Goal: Task Accomplishment & Management: Use online tool/utility

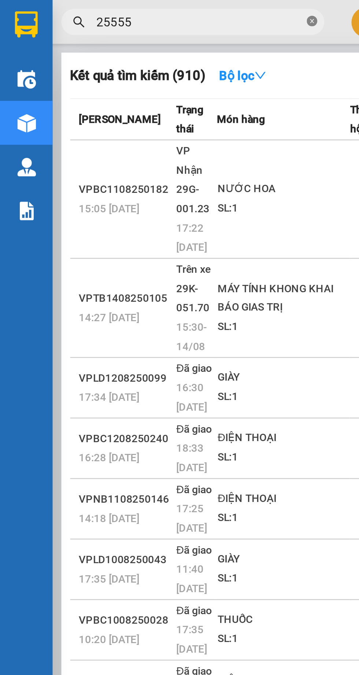
click at [128, 9] on icon "close-circle" at bounding box center [130, 9] width 4 height 4
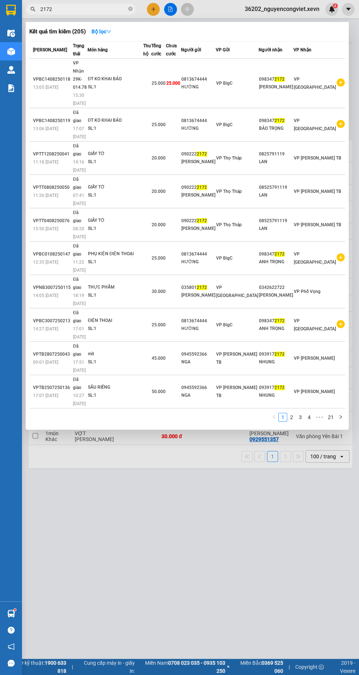
type input "2172"
click at [200, 322] on div at bounding box center [179, 337] width 359 height 675
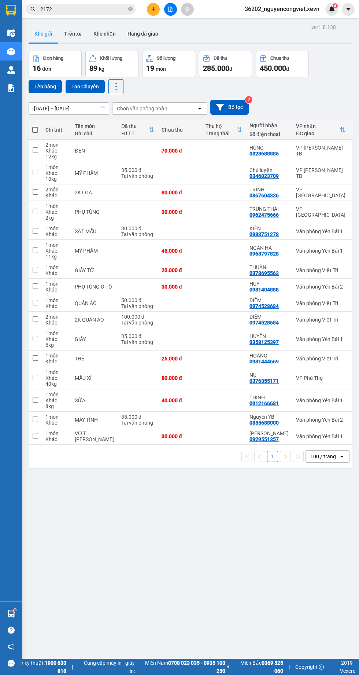
click at [83, 9] on input "2172" at bounding box center [83, 9] width 86 height 8
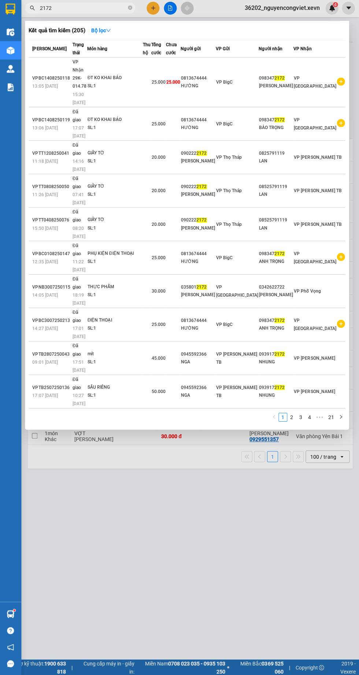
click at [169, 8] on div at bounding box center [179, 337] width 359 height 675
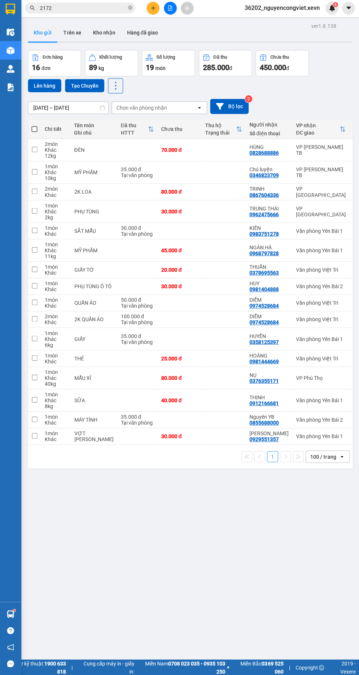
click at [170, 9] on icon "file-add" at bounding box center [171, 9] width 4 height 5
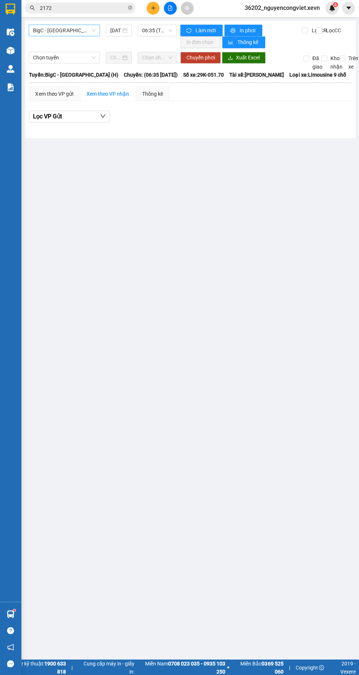
click at [85, 32] on span "BigC - [GEOGRAPHIC_DATA] (H)" at bounding box center [65, 31] width 62 height 11
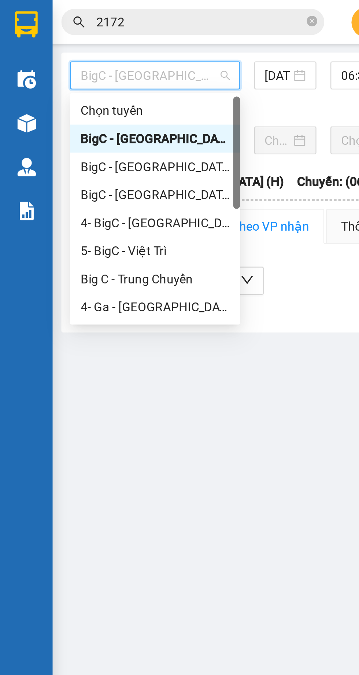
click at [73, 69] on div "BigC - [GEOGRAPHIC_DATA] (H)" at bounding box center [65, 70] width 62 height 8
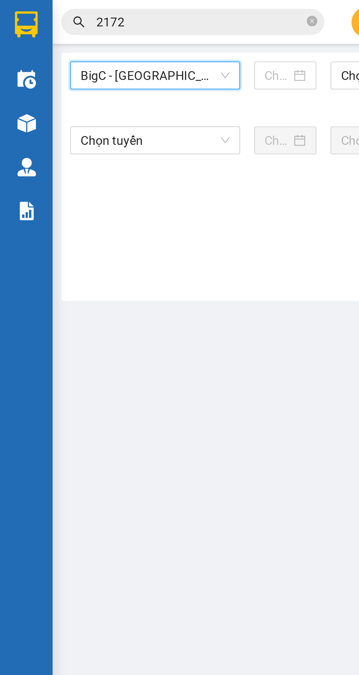
type input "[DATE]"
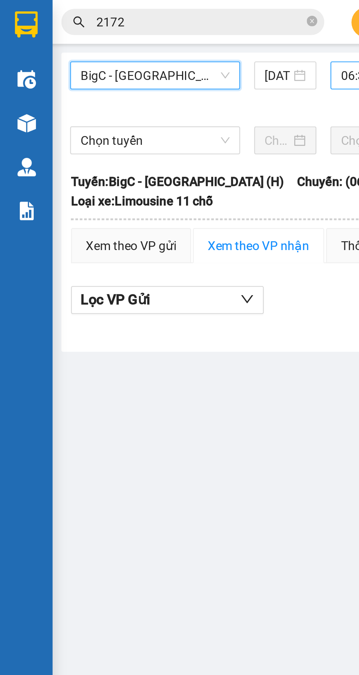
click at [145, 33] on span "06:35 (TC) - 29E-099.60" at bounding box center [158, 31] width 30 height 11
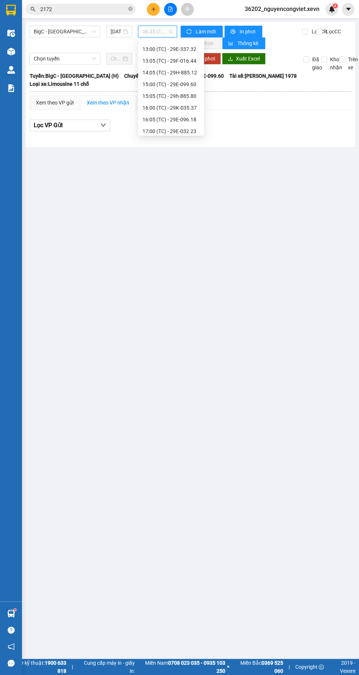
scroll to position [136, 0]
click at [154, 78] on div "14:05 (TC) - 29H-885.12" at bounding box center [171, 75] width 57 height 8
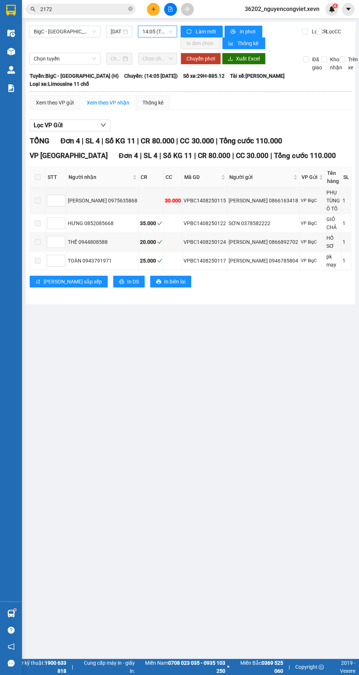
click at [151, 31] on span "14:05 (TC) - 29H-885.12" at bounding box center [158, 31] width 30 height 11
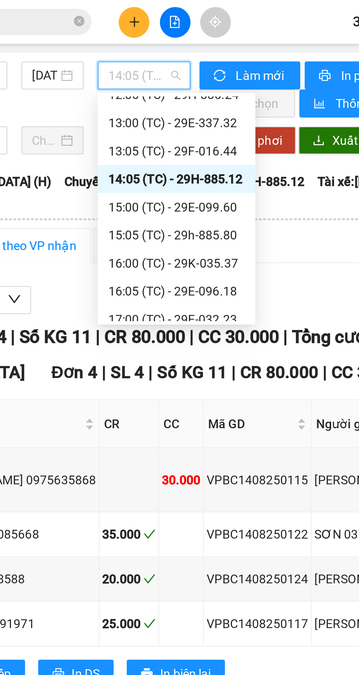
click at [189, 62] on div "13:05 (TC) - 29F-016.44" at bounding box center [171, 63] width 57 height 8
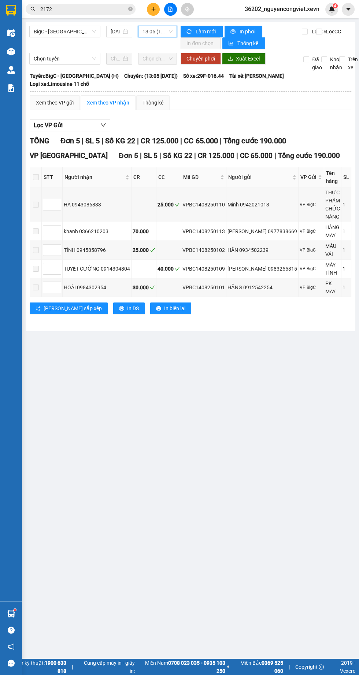
scroll to position [0, 2]
click at [151, 31] on span "13:05 (TC) - 29F-016.44" at bounding box center [156, 31] width 30 height 11
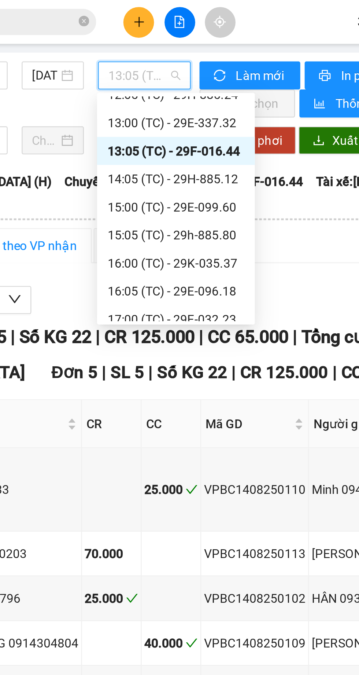
click at [189, 78] on div "14:05 (TC) - 29H-885.12" at bounding box center [168, 75] width 57 height 8
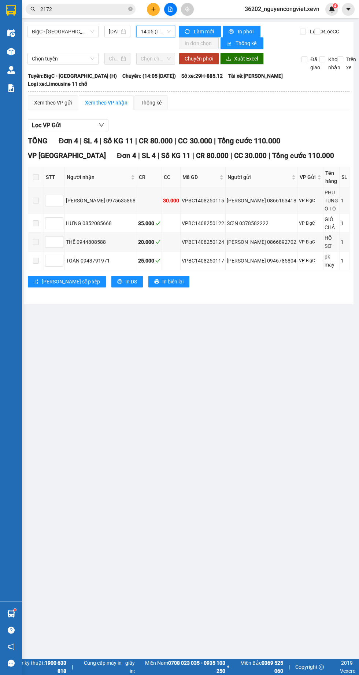
scroll to position [0, 2]
click at [149, 31] on span "14:05 (TC) - 29H-885.12" at bounding box center [156, 31] width 30 height 11
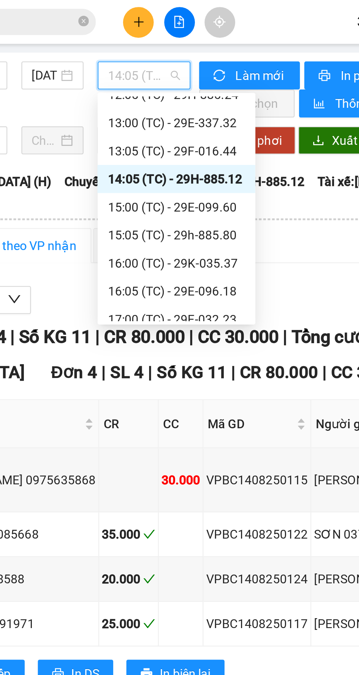
click at [187, 87] on div "15:00 (TC) - 29E-099.60" at bounding box center [169, 86] width 57 height 8
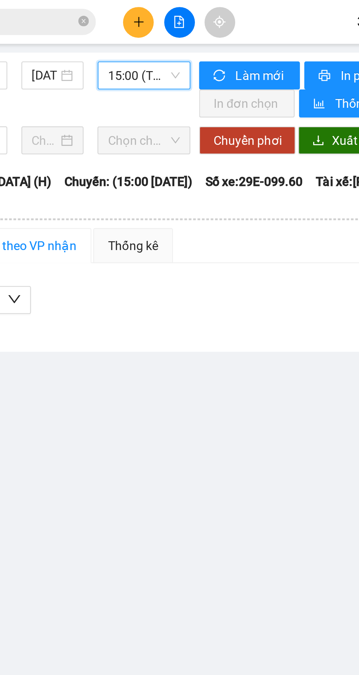
click at [164, 30] on span "15:00 (TC) - 29E-099.60" at bounding box center [156, 31] width 30 height 11
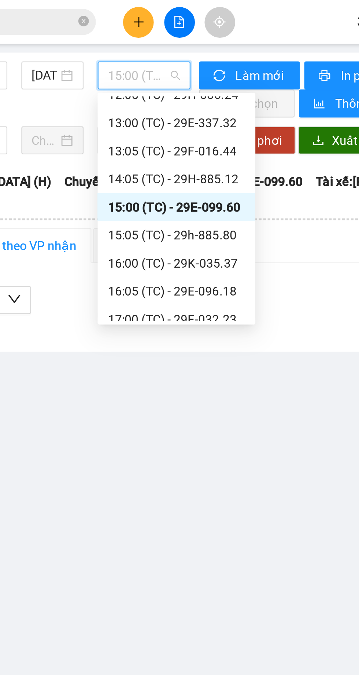
click at [188, 98] on div "15:05 (TC) - 29h-885.80" at bounding box center [169, 98] width 57 height 8
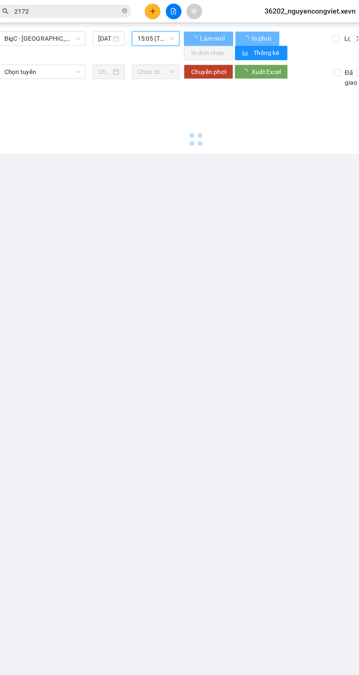
scroll to position [0, 2]
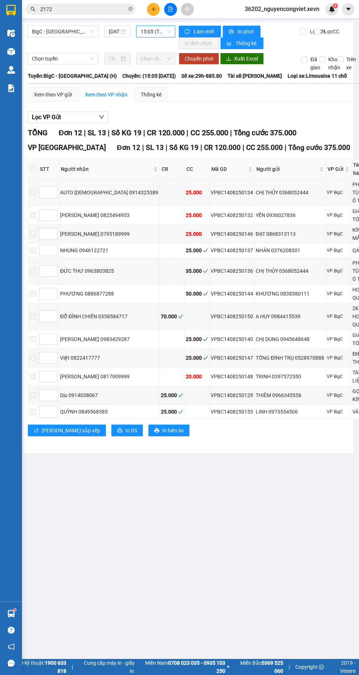
click at [11, 52] on img at bounding box center [11, 52] width 8 height 8
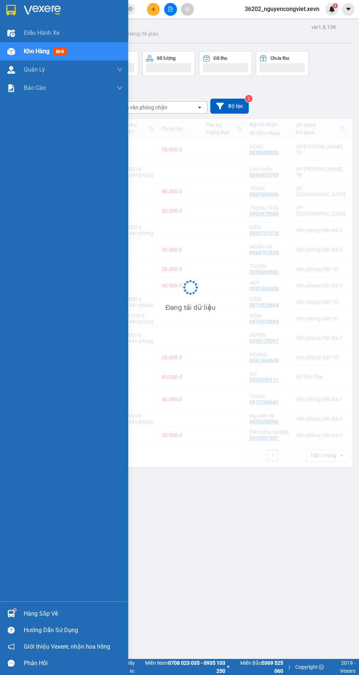
click at [85, 8] on div at bounding box center [73, 10] width 99 height 11
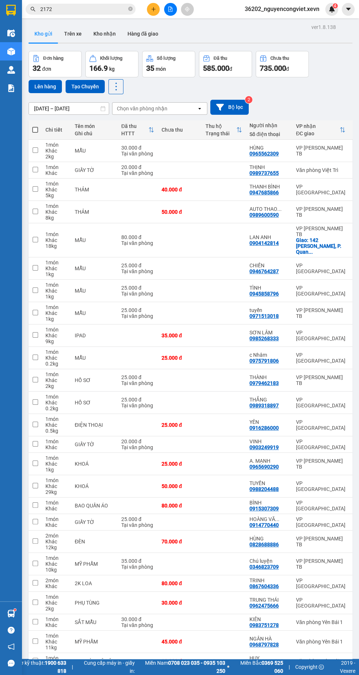
click at [78, 9] on input "2172" at bounding box center [83, 9] width 86 height 8
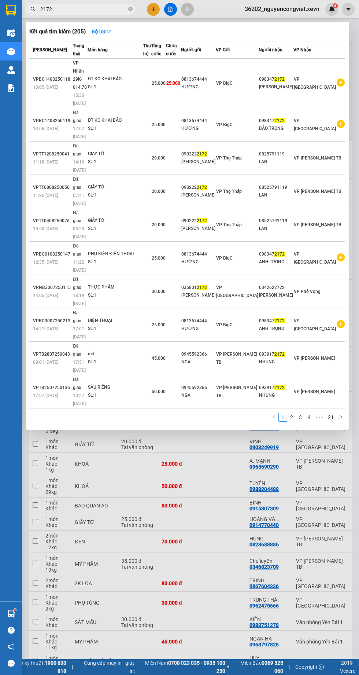
click at [346, 69] on div "Kết quả tìm kiếm ( 205 ) Bộ lọc Mã ĐH Trạng thái Món hàng Thu hộ Tổng cước Chưa…" at bounding box center [187, 225] width 323 height 407
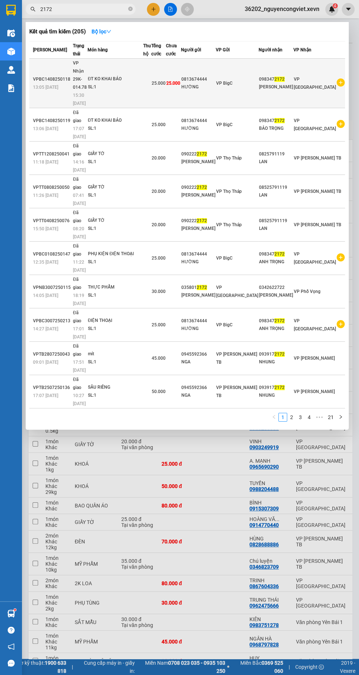
click at [130, 75] on div "ĐT KO KHAI BÁO" at bounding box center [115, 79] width 55 height 8
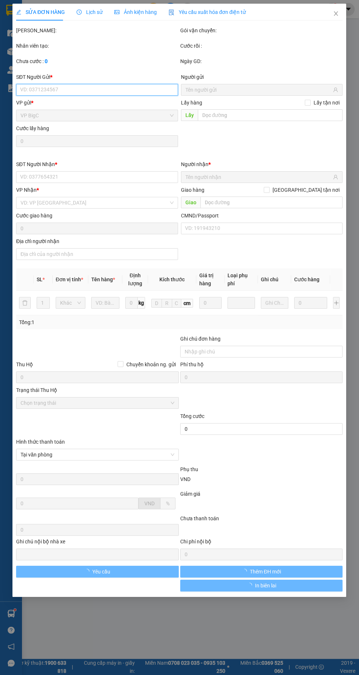
type input "0813674444"
type input "0975839879"
type input "034201000546 [PERSON_NAME] 2001"
type input "25.000"
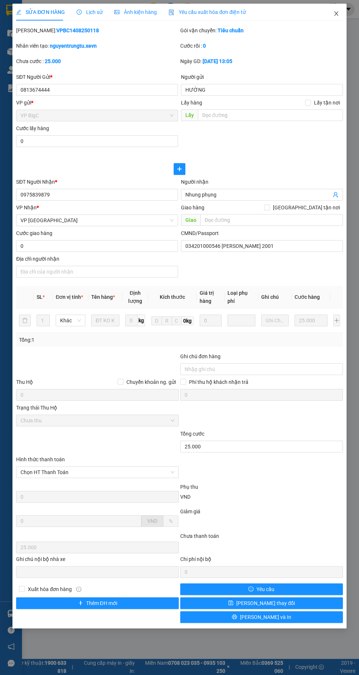
click at [336, 14] on icon "close" at bounding box center [336, 13] width 4 height 4
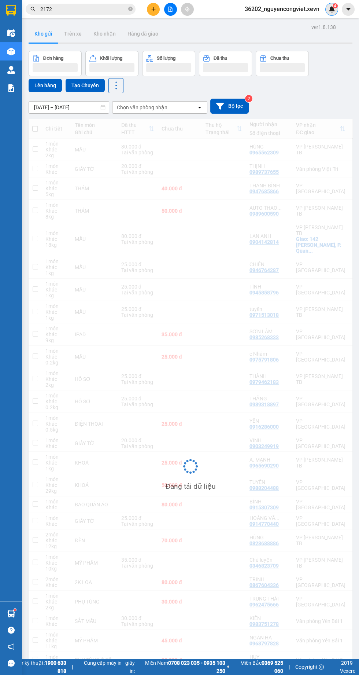
click at [335, 7] on span "4" at bounding box center [335, 5] width 3 height 5
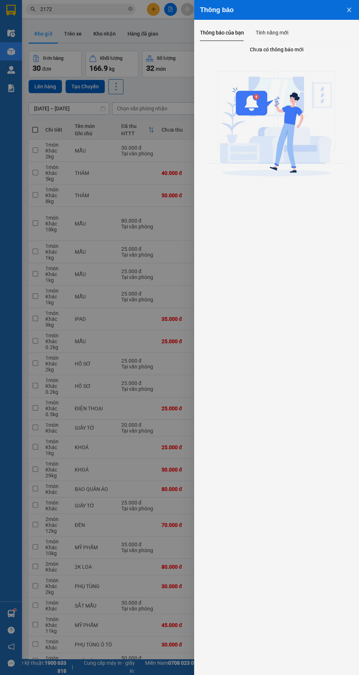
click at [110, 251] on div at bounding box center [179, 337] width 359 height 675
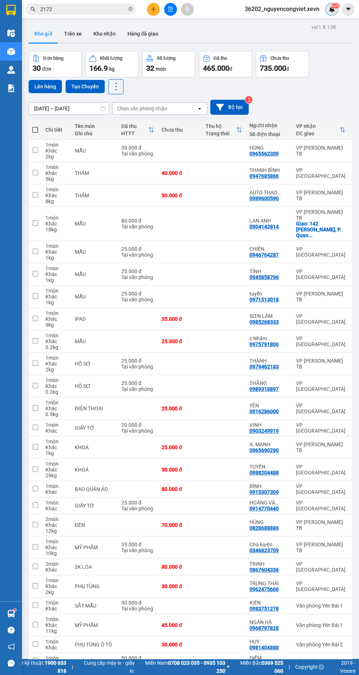
click at [98, 9] on input "2172" at bounding box center [83, 9] width 86 height 8
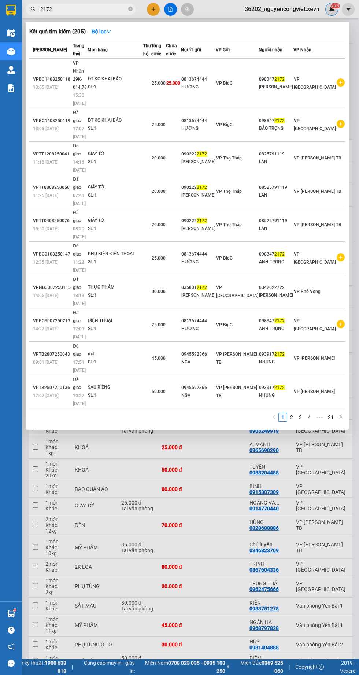
click at [175, 10] on div at bounding box center [179, 337] width 359 height 675
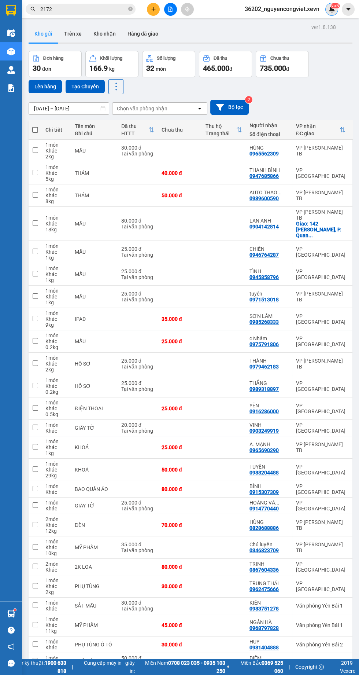
click at [170, 9] on icon "file-add" at bounding box center [171, 9] width 4 height 5
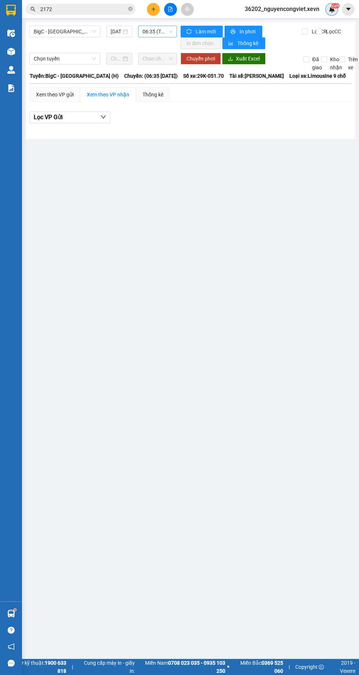
click at [155, 31] on span "06:35 (TC) - 29K-051.70" at bounding box center [158, 31] width 30 height 11
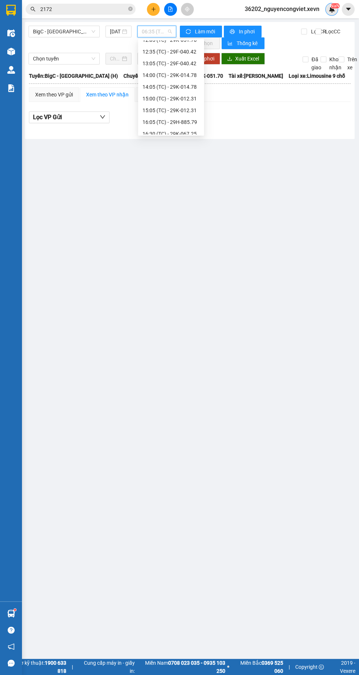
scroll to position [133, 0]
click at [156, 91] on div "14:05 (TC) - 29K-014.78" at bounding box center [171, 89] width 57 height 8
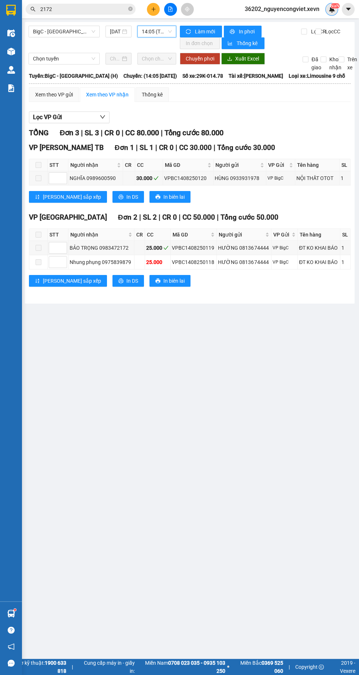
click at [259, 333] on main "BigC - [GEOGRAPHIC_DATA] (H) [DATE] 14:05 14:05 (TC) - 29K-014.78 Làm mới In ph…" at bounding box center [179, 329] width 359 height 658
copy div "VPBC1408250119"
click at [77, 9] on input "2172" at bounding box center [83, 9] width 86 height 8
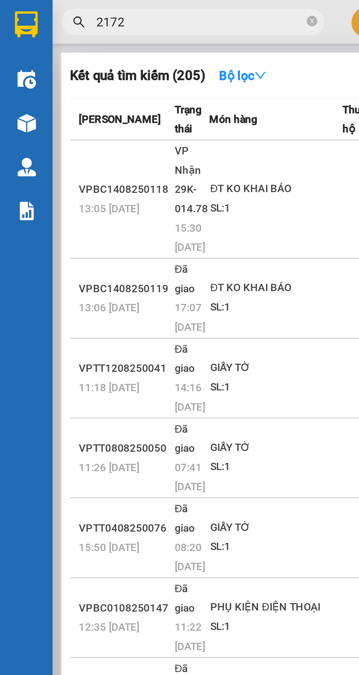
click at [135, 14] on div "2172" at bounding box center [71, 9] width 143 height 11
click at [130, 10] on icon "close-circle" at bounding box center [130, 9] width 4 height 4
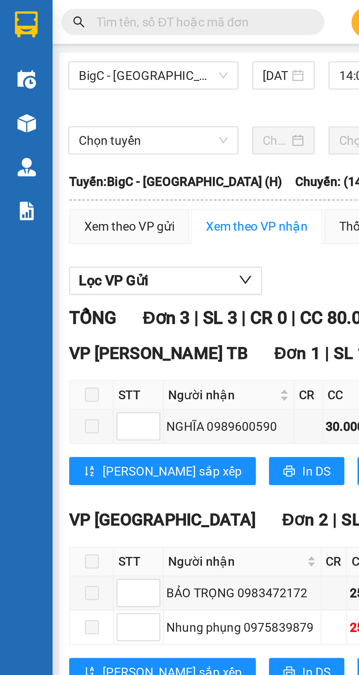
paste input "VPBC1408250119"
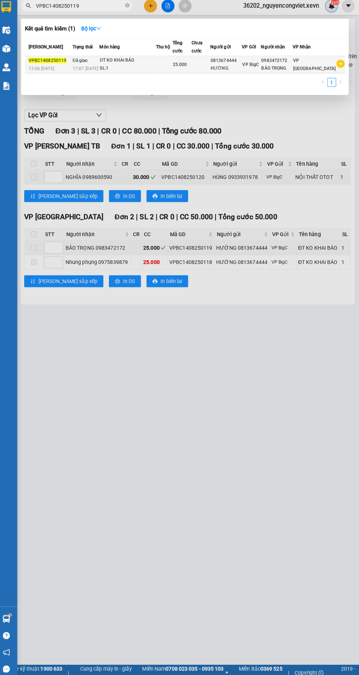
type input "VPBC1408250119"
click at [155, 63] on div "ĐT KO KHAI BÁO" at bounding box center [130, 63] width 55 height 8
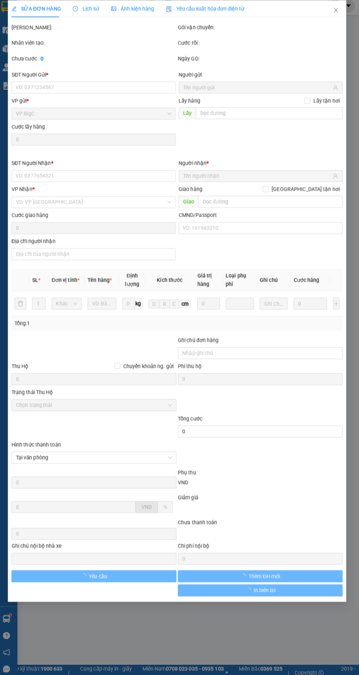
type input "0813674444"
type input "0983472172"
type input "036074020154 [PERSON_NAME] 16 [PERSON_NAME]"
type input "25.000"
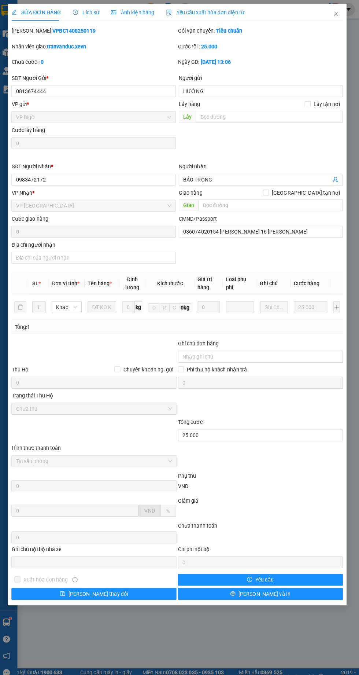
click at [89, 14] on span "Lịch sử" at bounding box center [90, 12] width 26 height 6
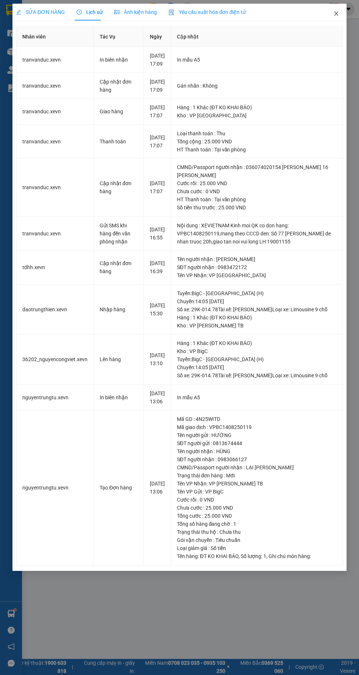
click at [338, 7] on span "Close" at bounding box center [336, 14] width 21 height 21
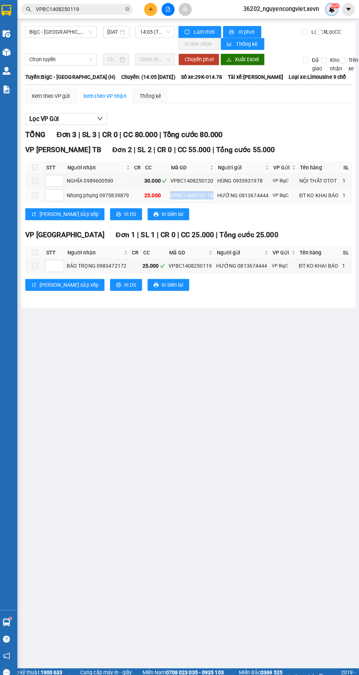
copy div "VPBC1408250118"
click at [130, 9] on icon "close-circle" at bounding box center [130, 9] width 4 height 4
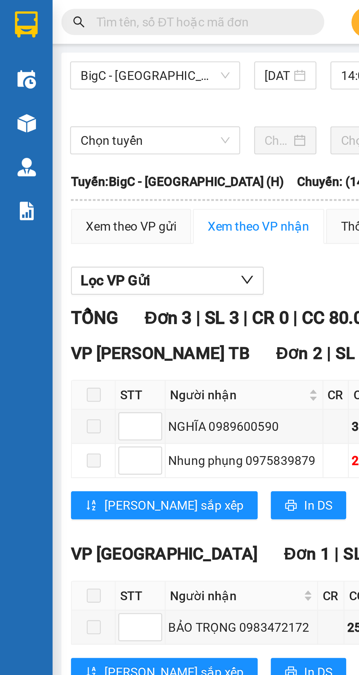
paste input "VPBC1408250118"
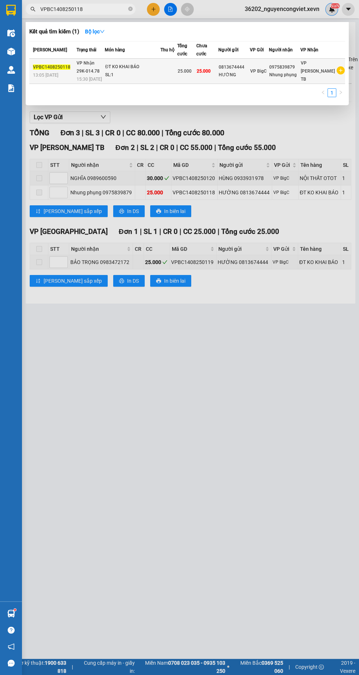
type input "VPBC1408250118"
click at [269, 63] on td "VP BigC" at bounding box center [259, 71] width 19 height 25
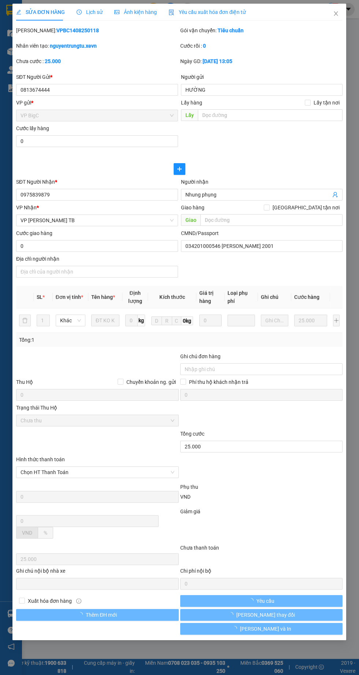
type input "0813674444"
type input "0975839879"
type input "034201000546 [PERSON_NAME] 2001"
type input "25.000"
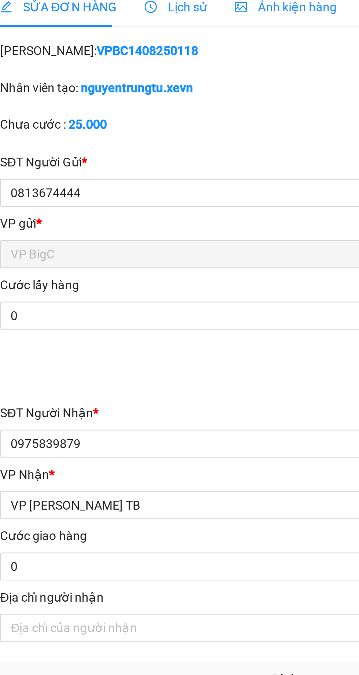
click at [91, 12] on span "Lịch sử" at bounding box center [90, 12] width 26 height 6
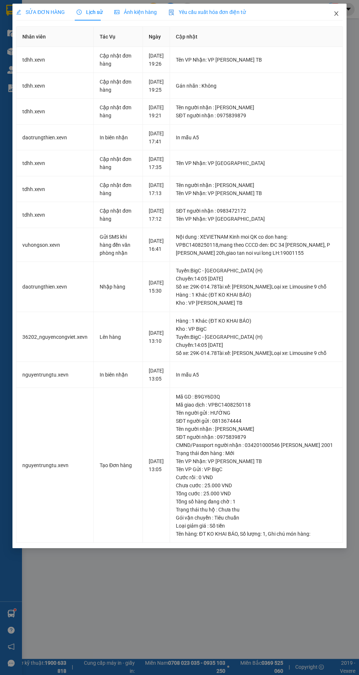
click at [338, 12] on icon "close" at bounding box center [336, 14] width 6 height 6
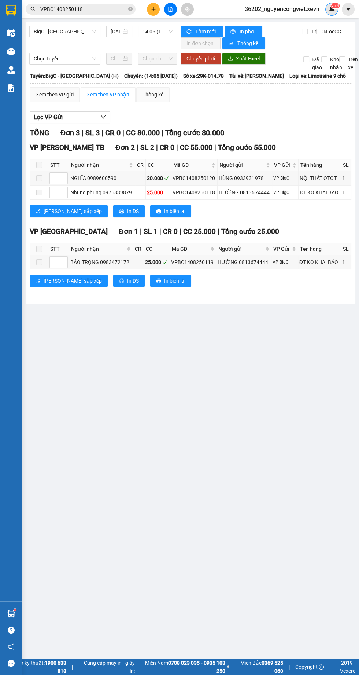
click at [9, 53] on img at bounding box center [11, 52] width 8 height 8
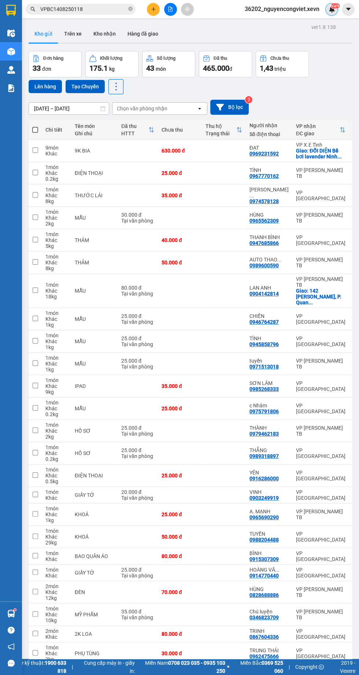
click at [7, 88] on img at bounding box center [11, 88] width 8 height 8
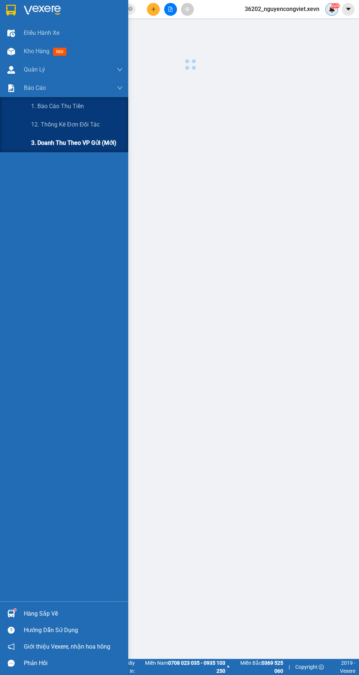
click at [47, 143] on span "3. Doanh Thu theo VP Gửi (mới)" at bounding box center [73, 142] width 85 height 9
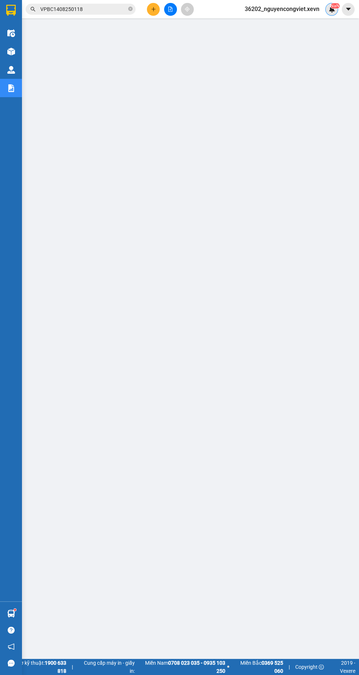
click at [10, 51] on img at bounding box center [11, 52] width 8 height 8
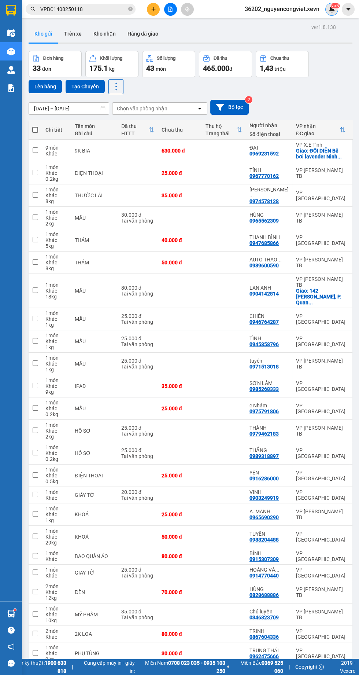
click at [15, 610] on sup at bounding box center [15, 609] width 2 height 2
